Goal: Information Seeking & Learning: Find specific fact

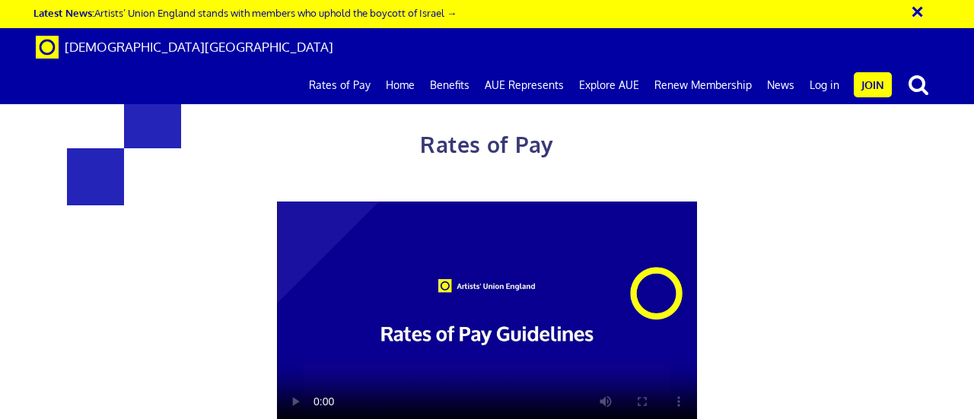
scroll to position [0, 3]
click at [941, 260] on div "Rates of Pay This page is designed to help artists and their employers to deter…" at bounding box center [487, 377] width 997 height 725
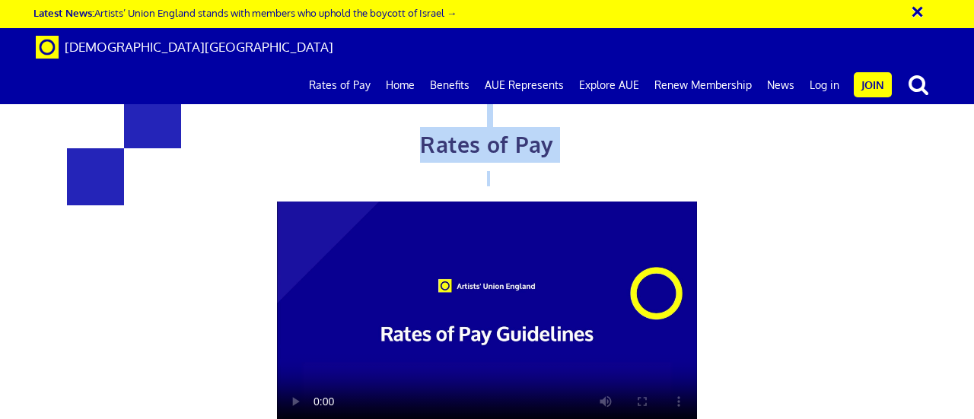
drag, startPoint x: 824, startPoint y: 265, endPoint x: 799, endPoint y: 185, distance: 83.5
click at [807, 186] on div "Rates of Pay This page is designed to help artists and their employers to deter…" at bounding box center [487, 377] width 997 height 725
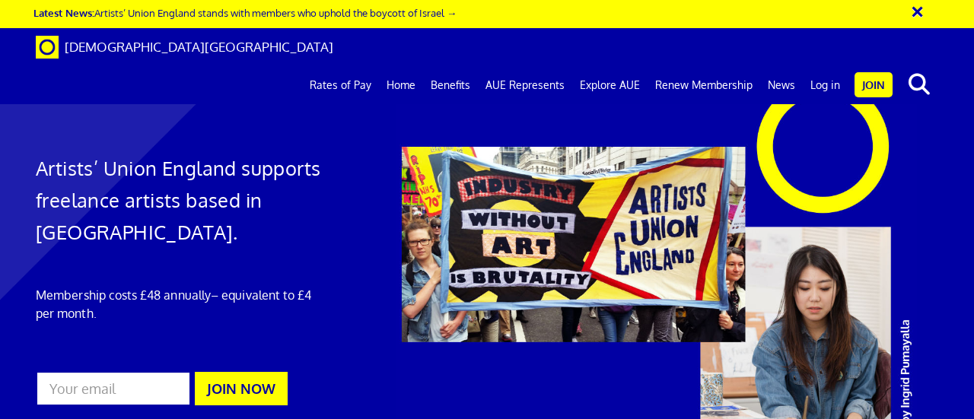
scroll to position [0, 3]
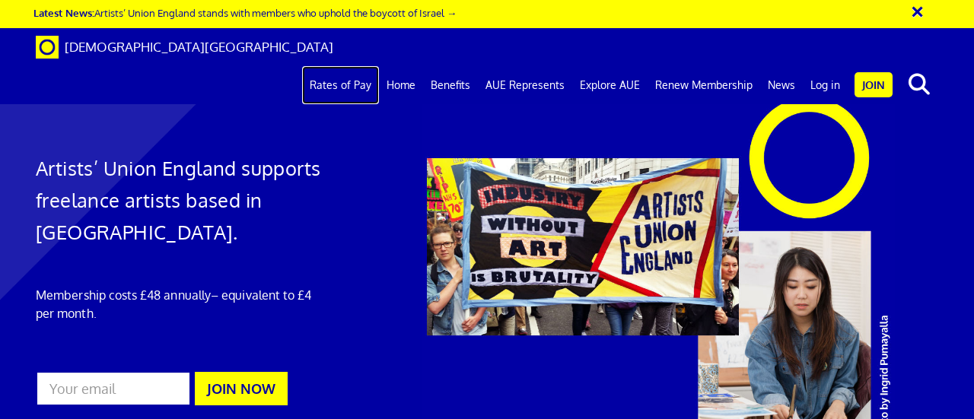
click at [340, 66] on link "Rates of Pay" at bounding box center [340, 85] width 77 height 38
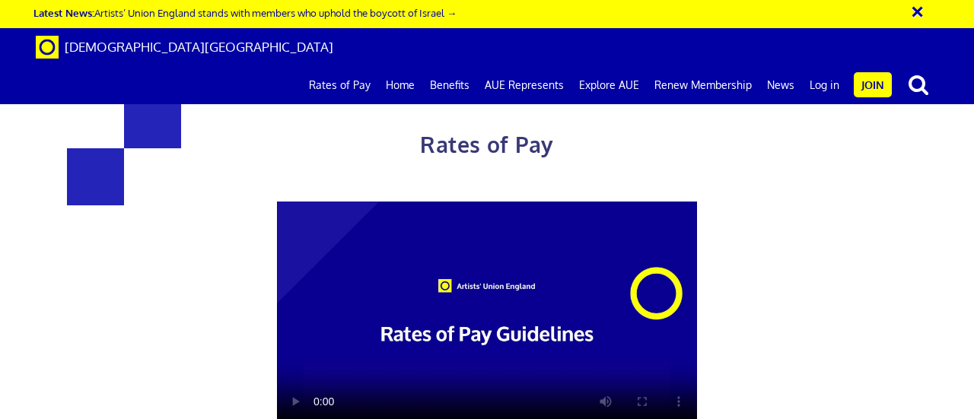
scroll to position [0, 3]
click at [913, 237] on div "Rates of Pay This page is designed to help artists and their employers to deter…" at bounding box center [487, 377] width 997 height 725
